Goal: Task Accomplishment & Management: Manage account settings

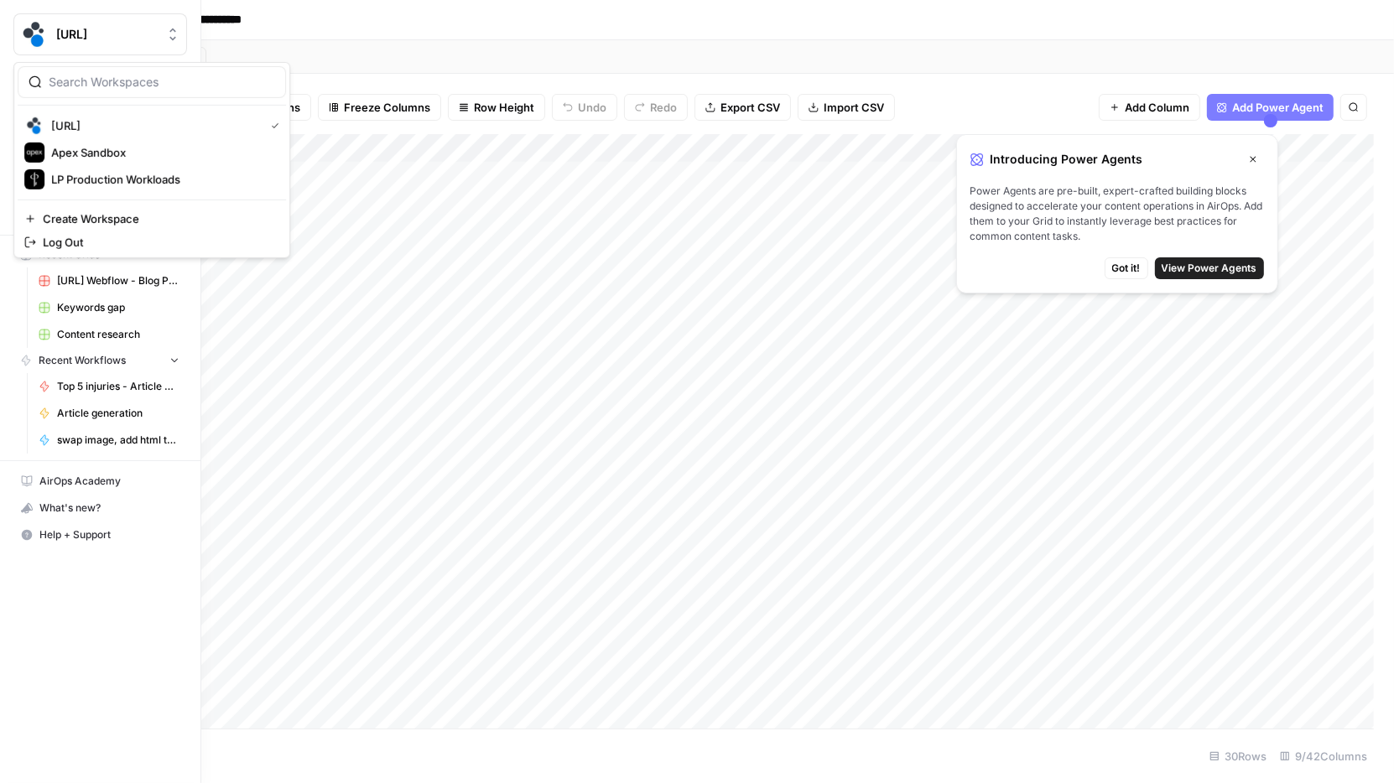
click at [40, 35] on img "Workspace: spot.ai" at bounding box center [34, 34] width 30 height 30
click at [122, 149] on span "Apex Sandbox" at bounding box center [161, 152] width 221 height 17
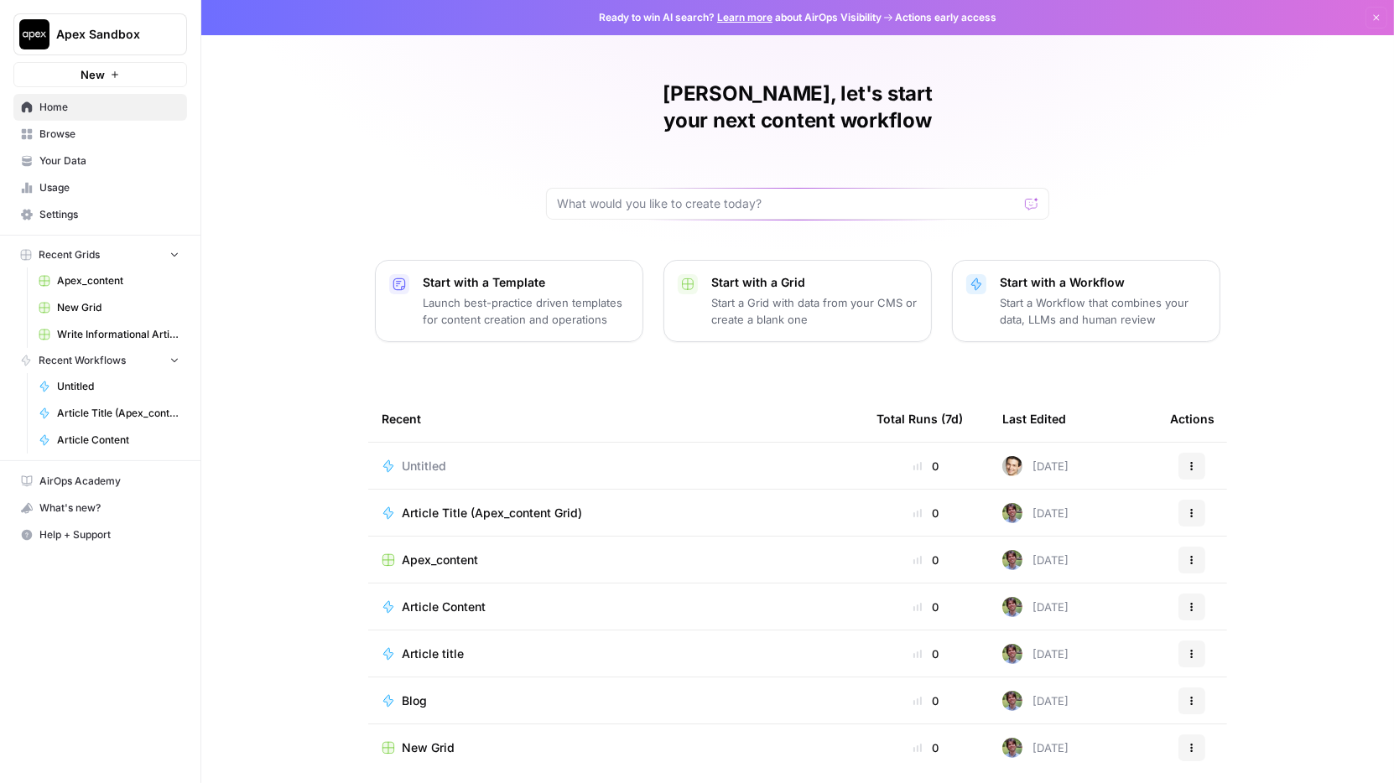
click at [85, 208] on span "Settings" at bounding box center [109, 214] width 140 height 15
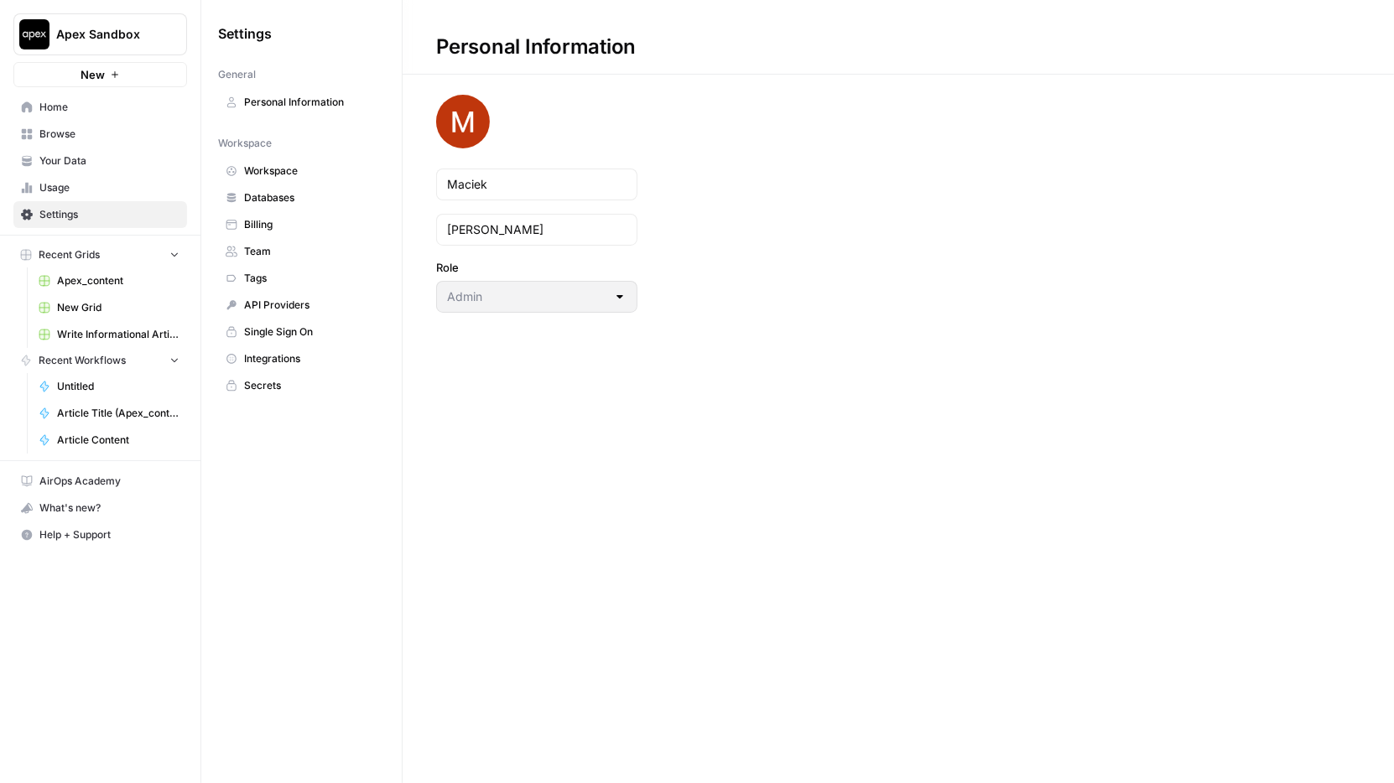
click at [299, 250] on span "Team" at bounding box center [310, 251] width 133 height 15
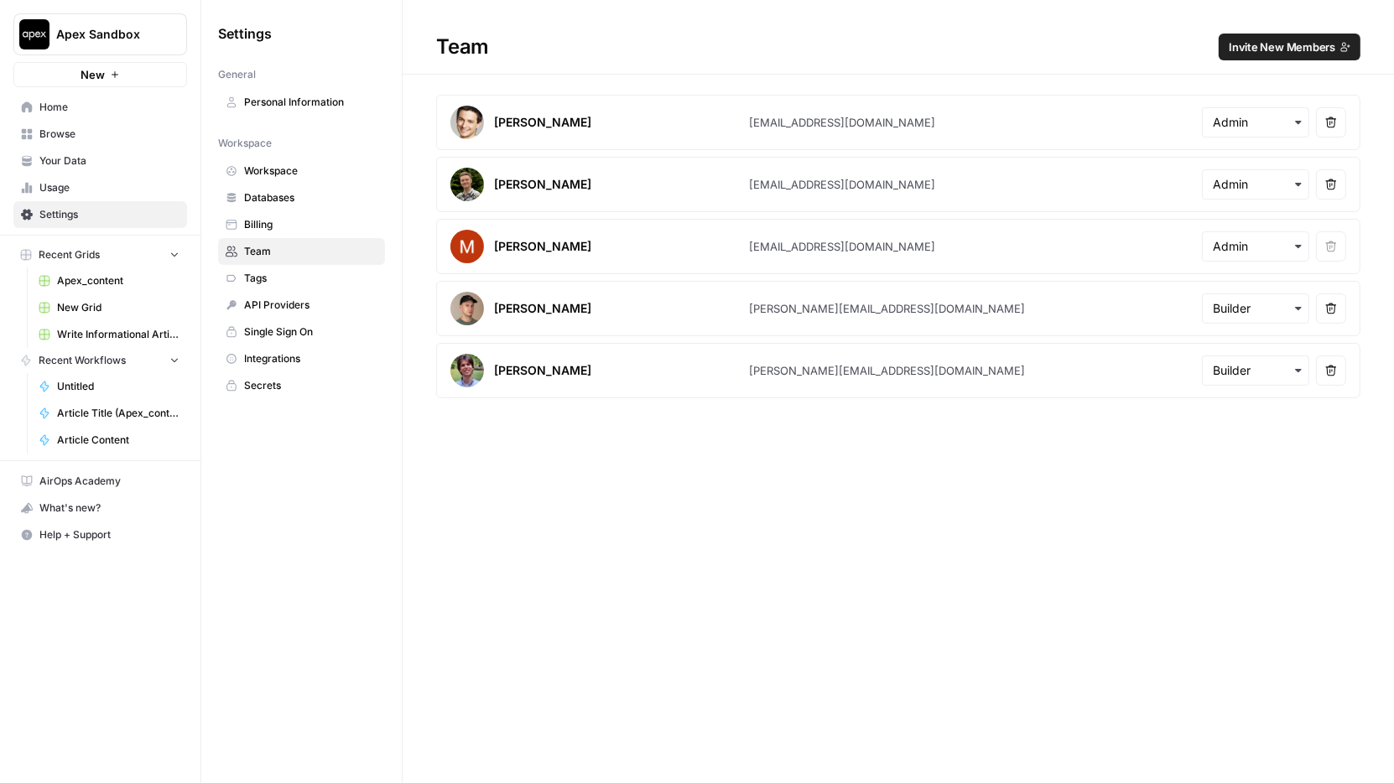
click at [1298, 184] on icon "button" at bounding box center [1297, 184] width 13 height 13
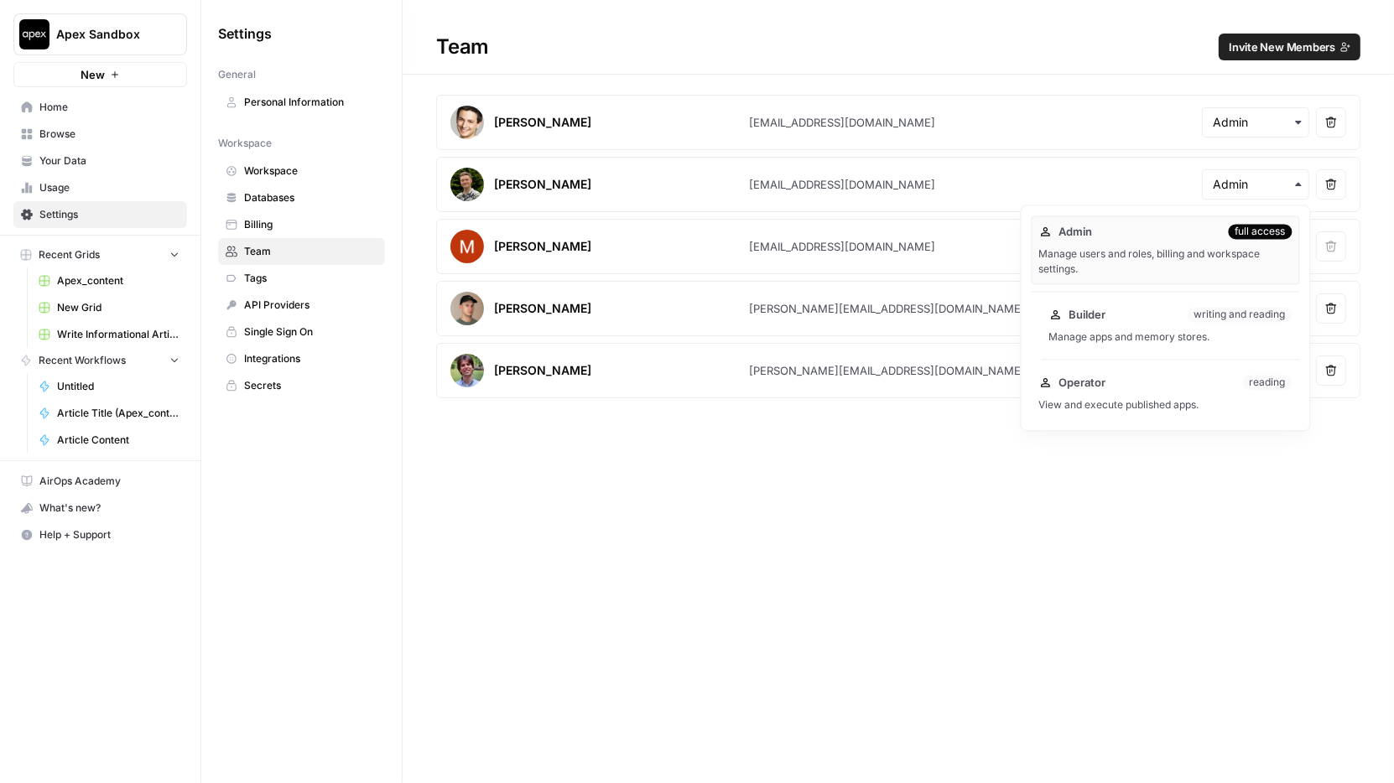
click at [1161, 322] on div "Builder writing and reading Manage apps and memory stores." at bounding box center [1170, 326] width 258 height 54
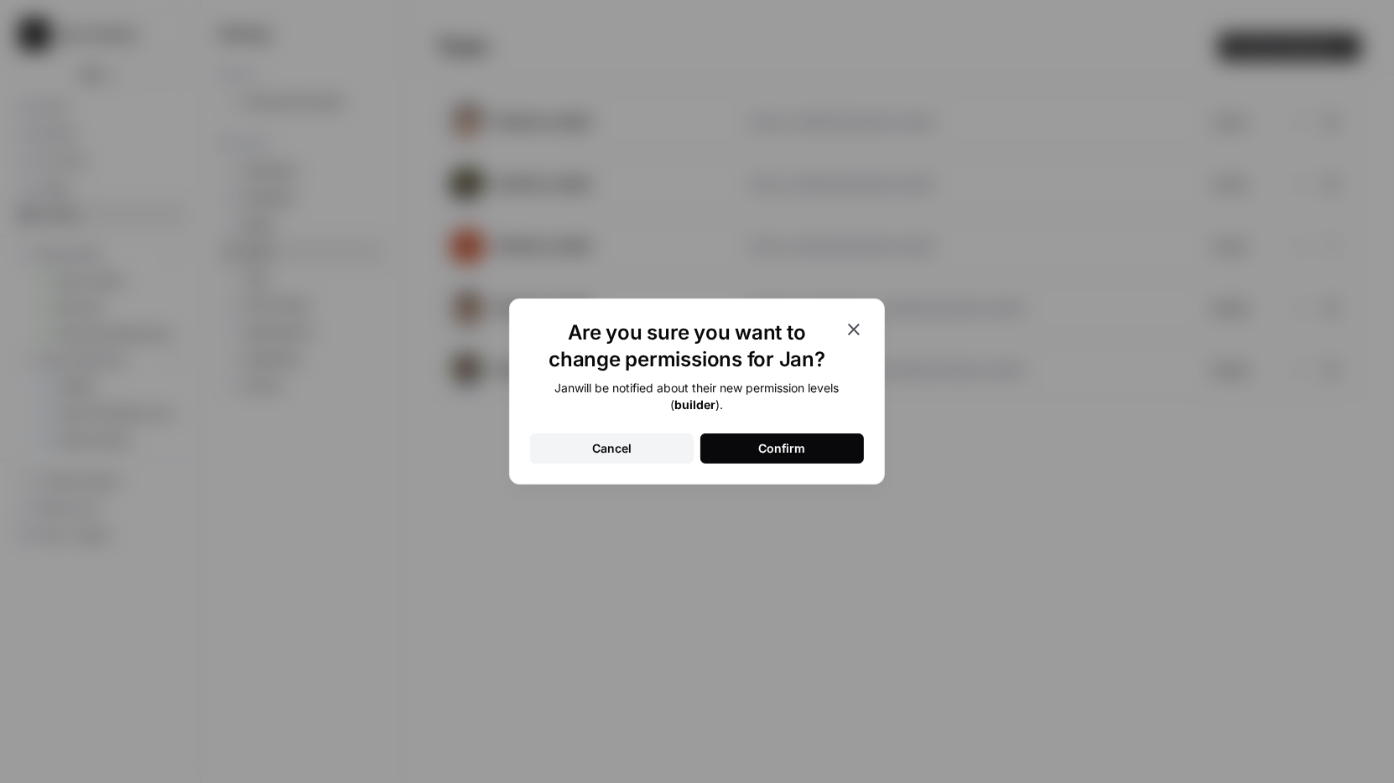
click at [863, 323] on icon "button" at bounding box center [854, 329] width 20 height 20
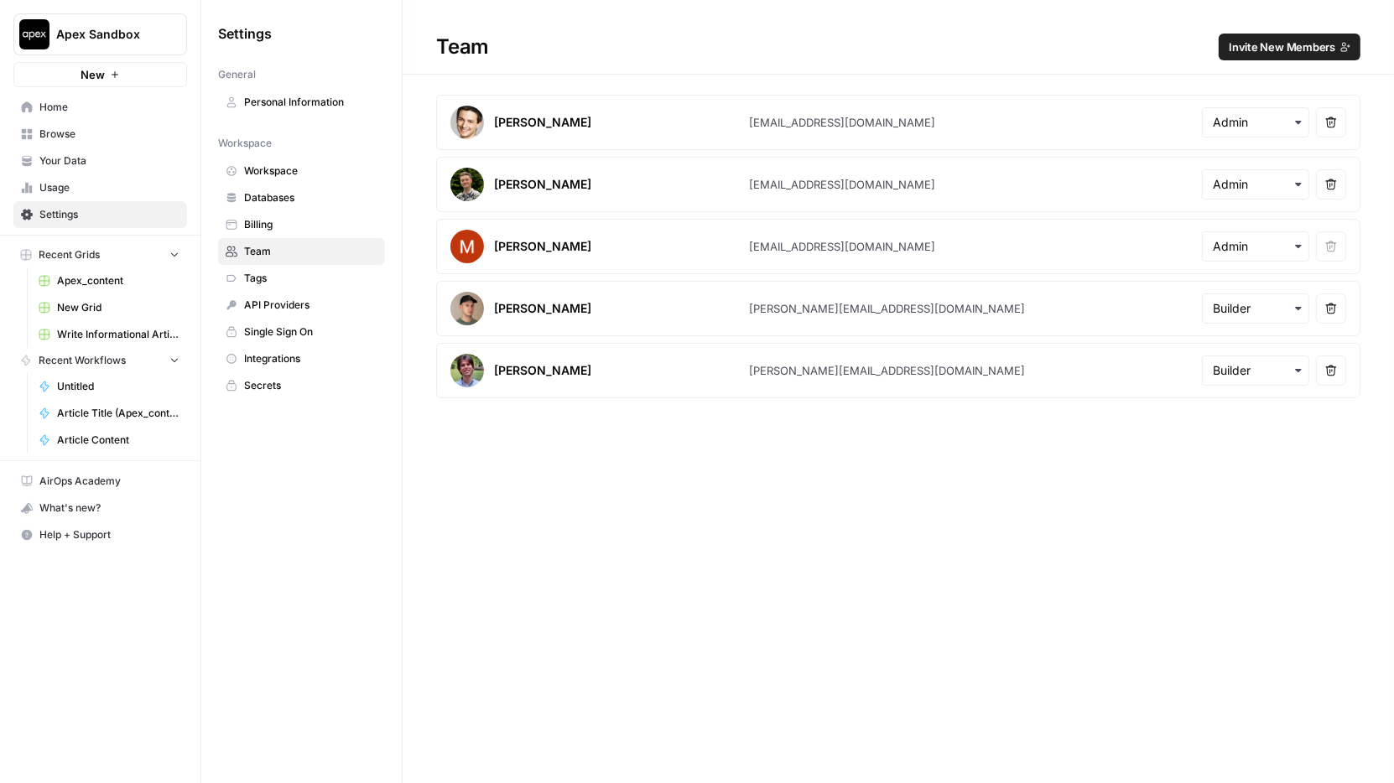
click at [1280, 50] on span "Invite New Members" at bounding box center [1281, 47] width 106 height 17
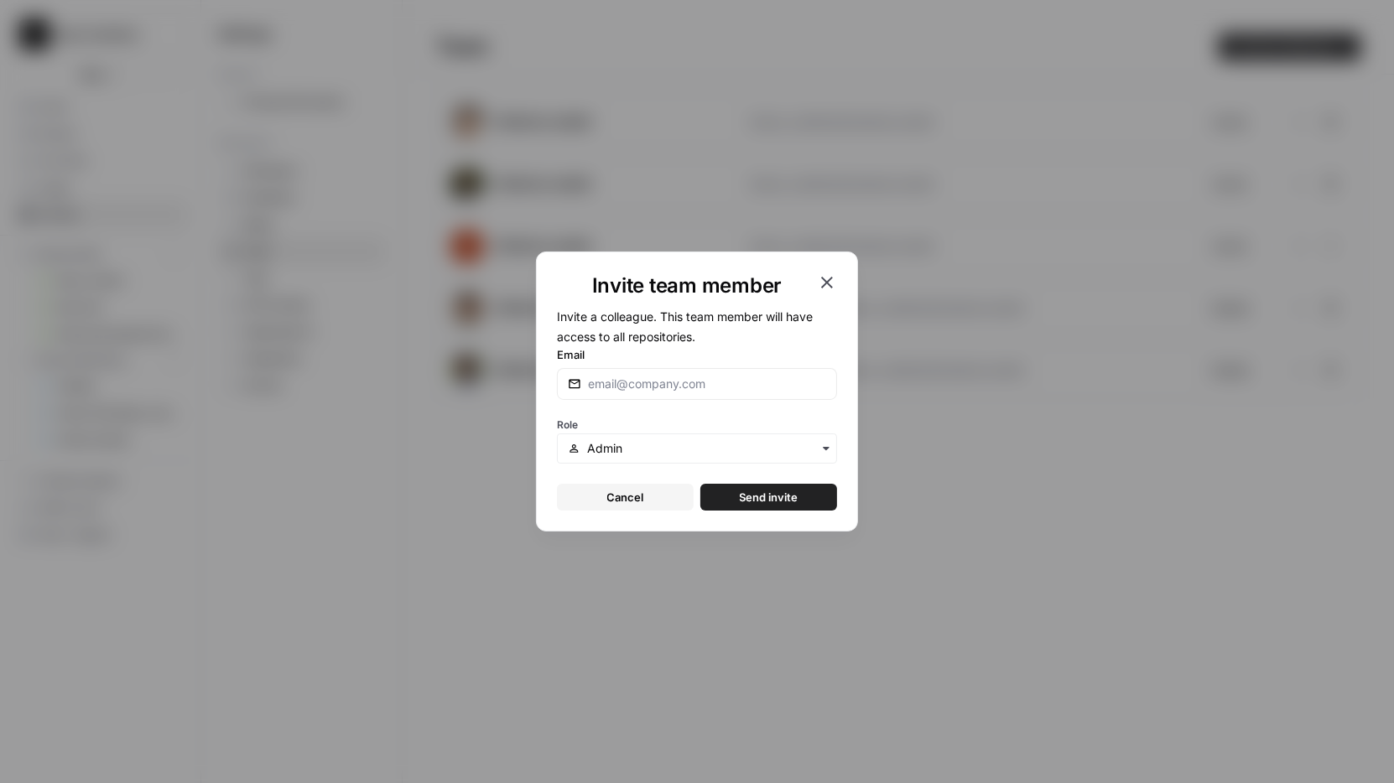
click at [745, 394] on div at bounding box center [697, 384] width 280 height 32
click at [676, 380] on input "jan.glebocki@gmail.com" at bounding box center [707, 384] width 238 height 17
type input "jan.glebocki@apexfractional.com"
click at [686, 439] on div "button" at bounding box center [697, 449] width 280 height 30
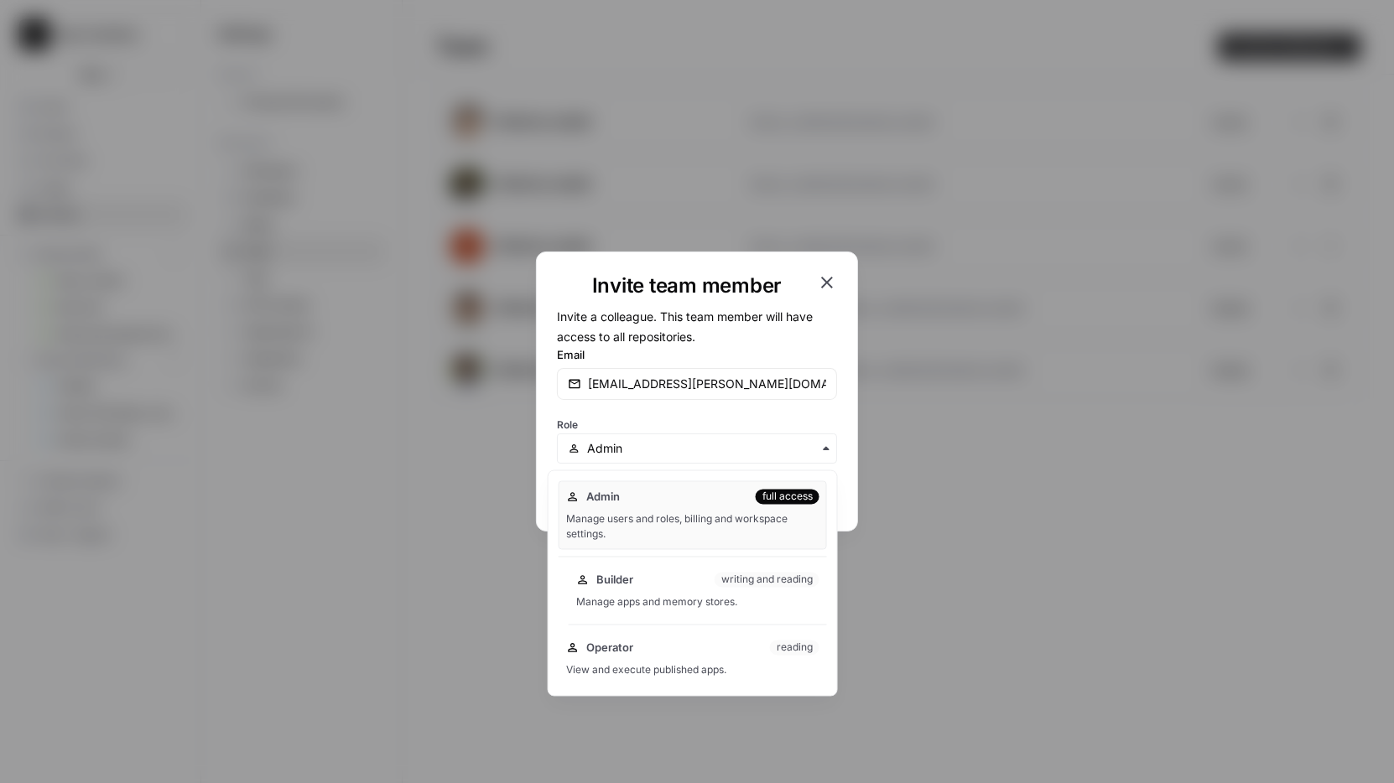
click at [649, 572] on div "Builder writing and reading" at bounding box center [697, 580] width 243 height 17
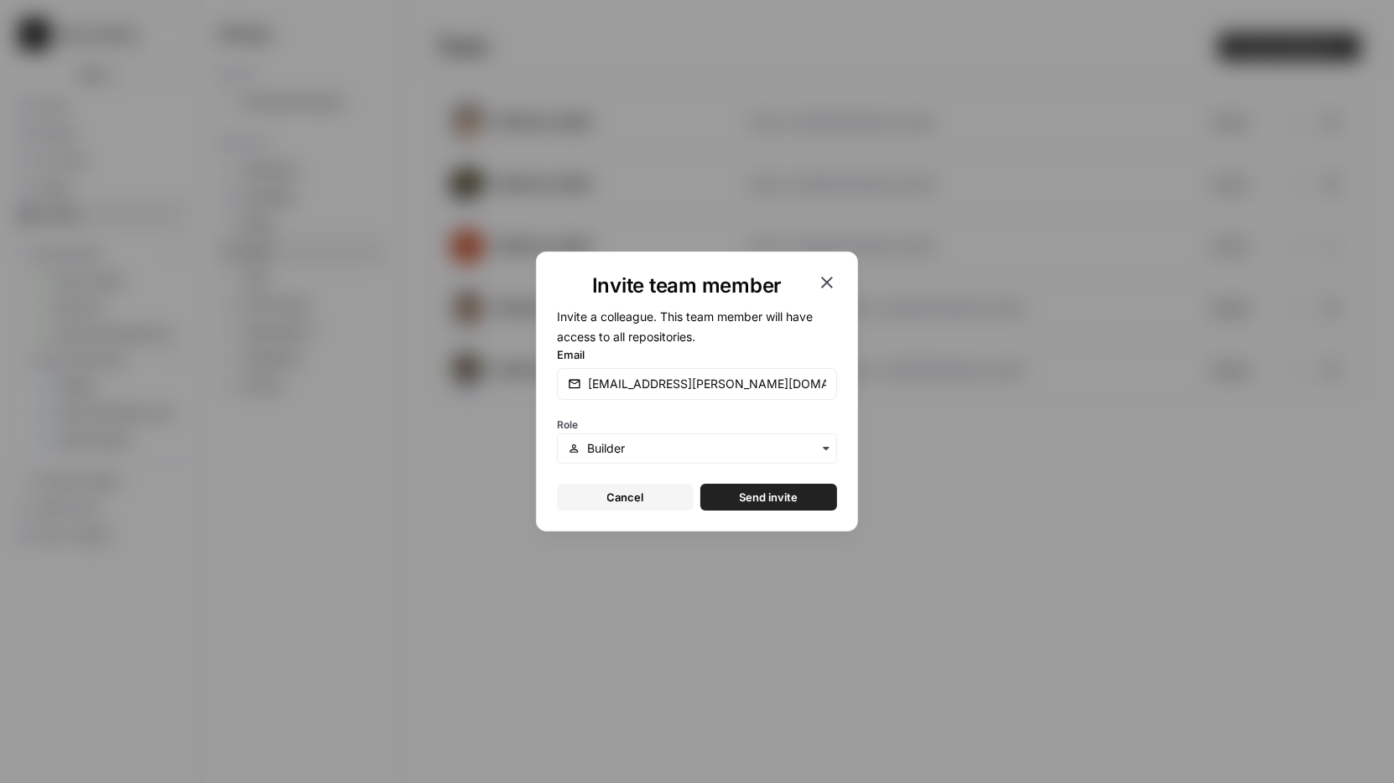
click at [776, 489] on span "Send invite" at bounding box center [769, 497] width 59 height 17
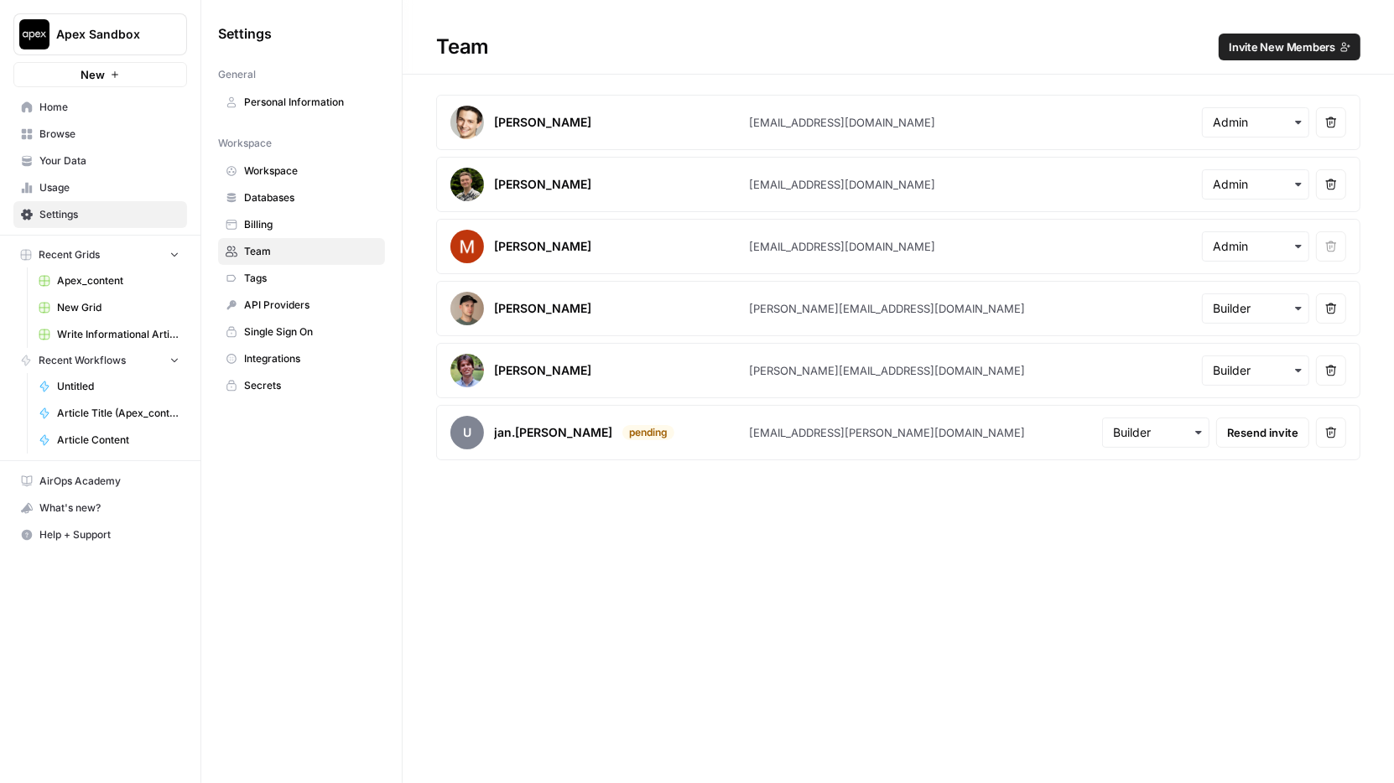
click at [100, 112] on span "Home" at bounding box center [109, 107] width 140 height 15
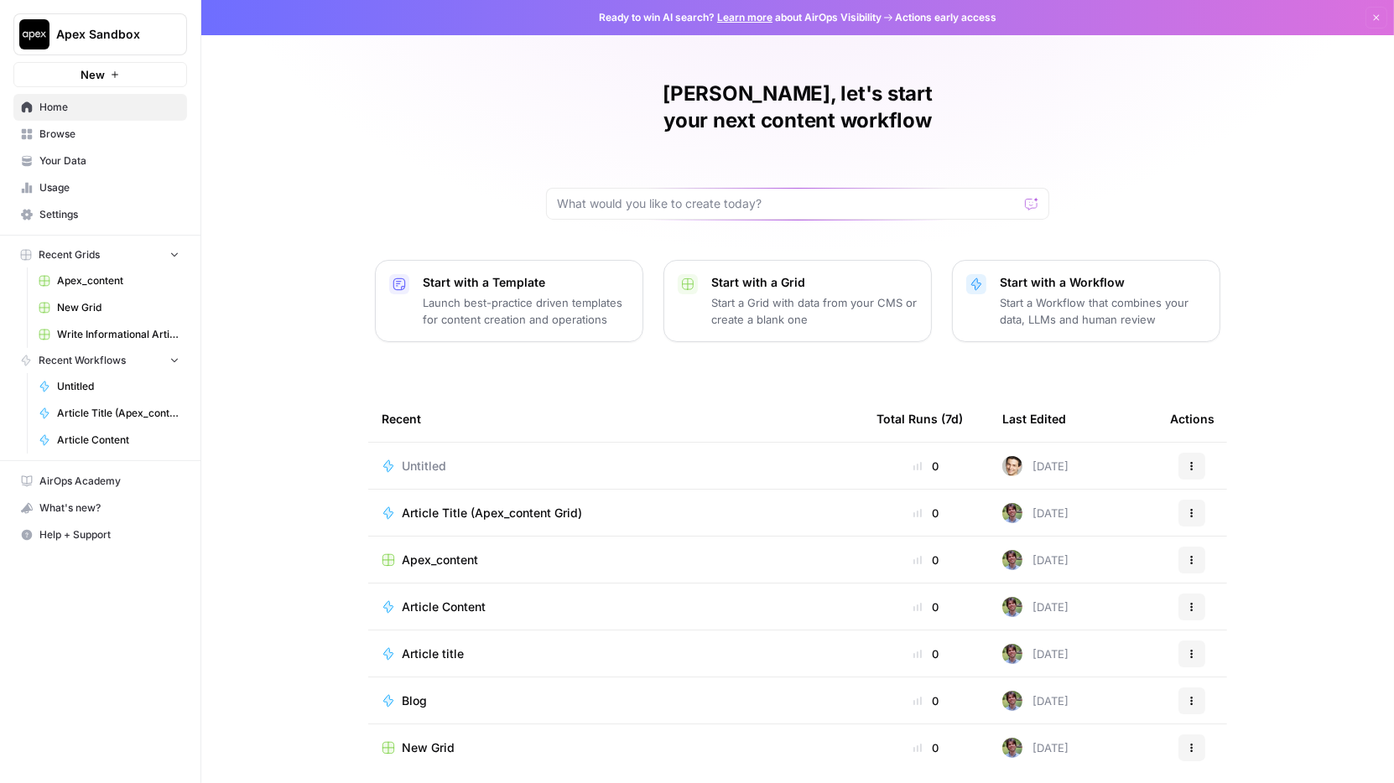
click at [371, 114] on div "Maciek, let's start your next content workflow Start with a Template Launch bes…" at bounding box center [797, 399] width 1192 height 798
